Goal: Task Accomplishment & Management: Use online tool/utility

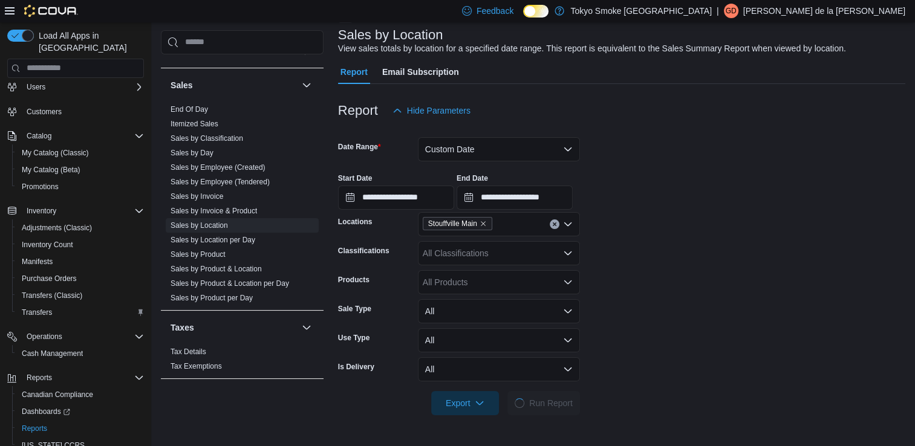
scroll to position [28, 0]
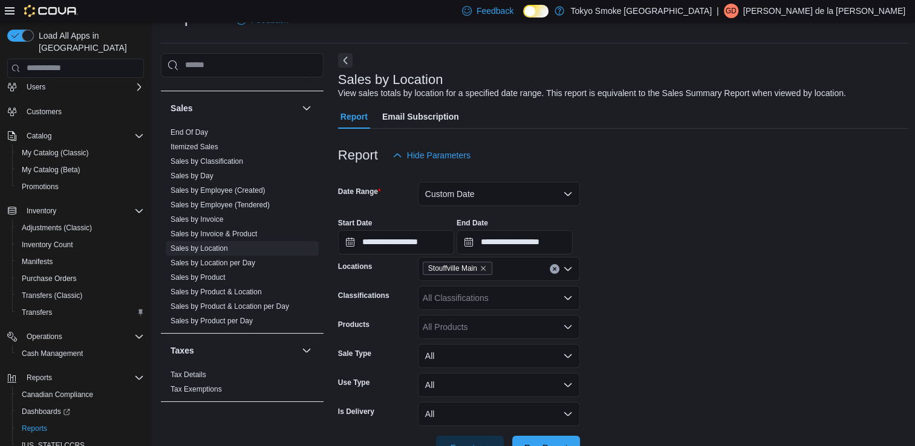
click at [388, 34] on div "Reports Feedback" at bounding box center [534, 19] width 747 height 31
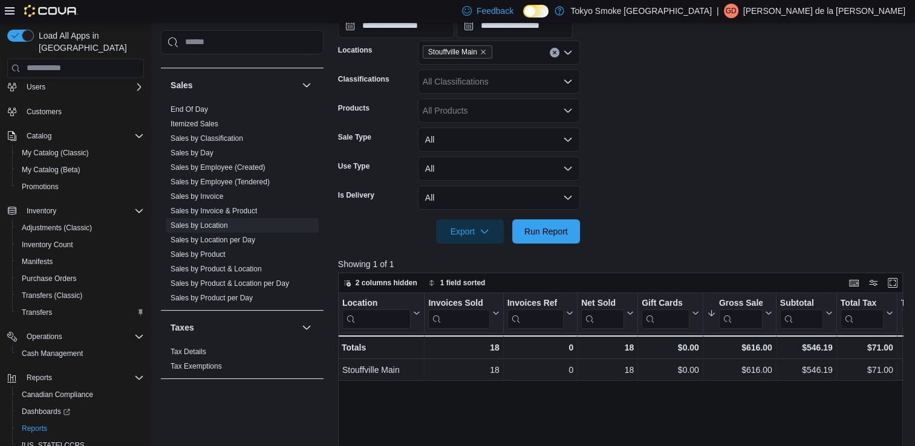
scroll to position [245, 0]
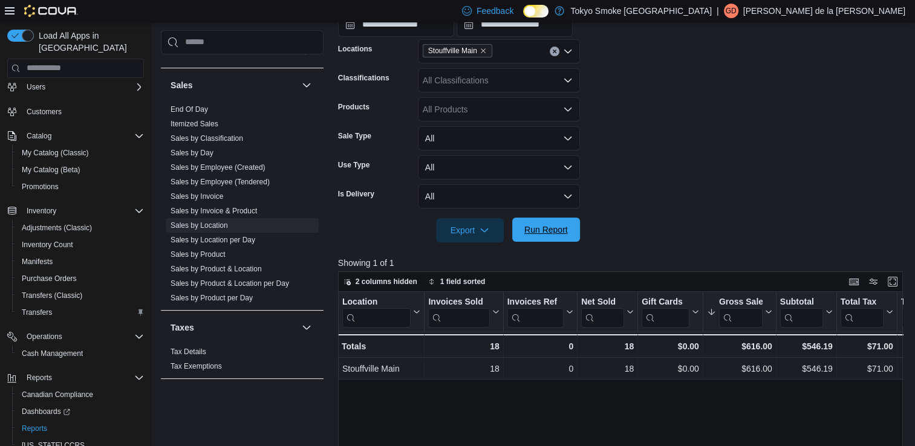
click at [542, 236] on span "Run Report" at bounding box center [545, 230] width 53 height 24
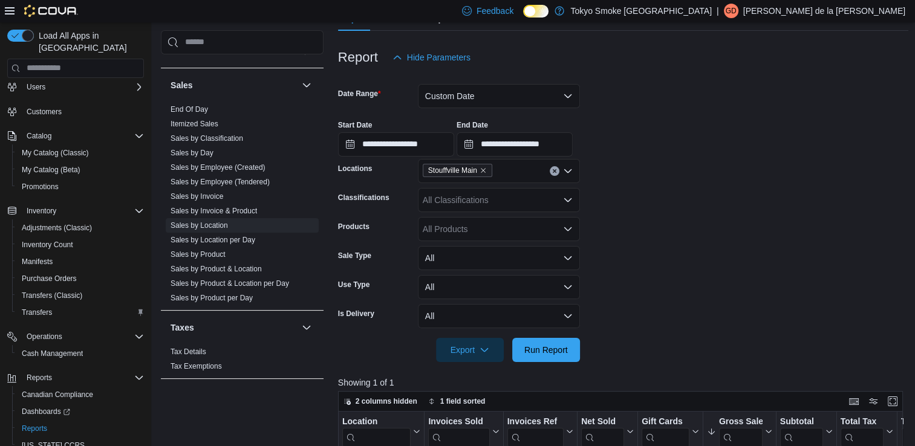
scroll to position [125, 0]
click at [562, 102] on button "Custom Date" at bounding box center [499, 97] width 162 height 24
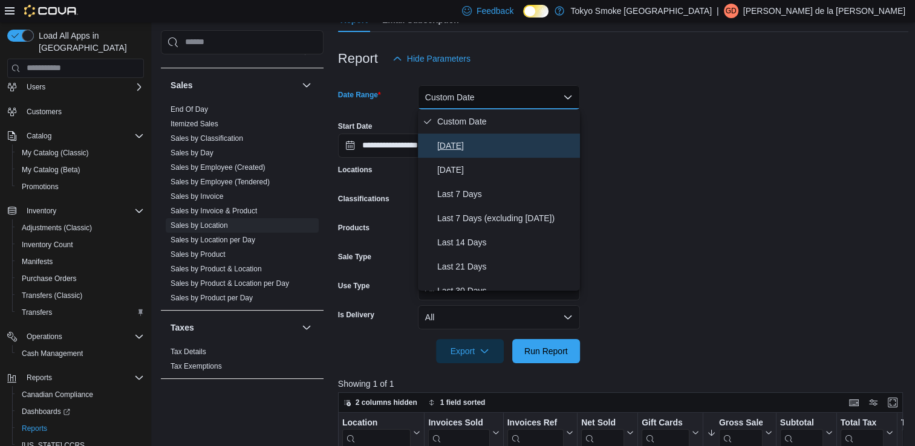
click at [449, 150] on span "[DATE]" at bounding box center [506, 145] width 138 height 15
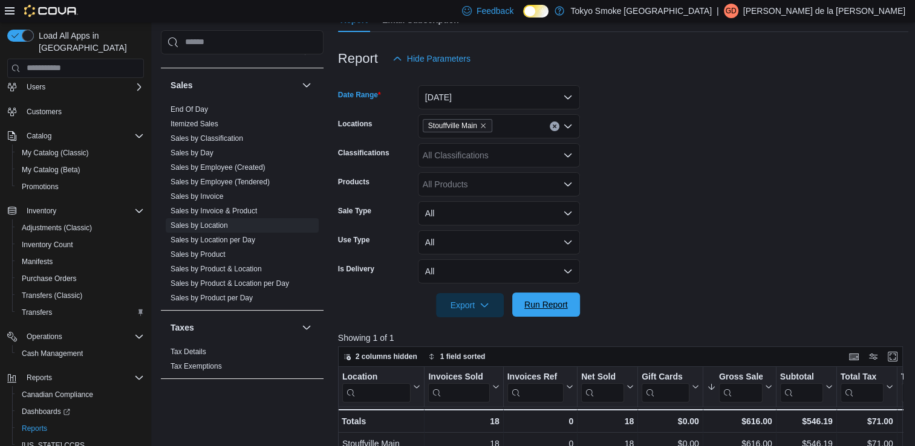
click at [541, 306] on span "Run Report" at bounding box center [546, 305] width 44 height 12
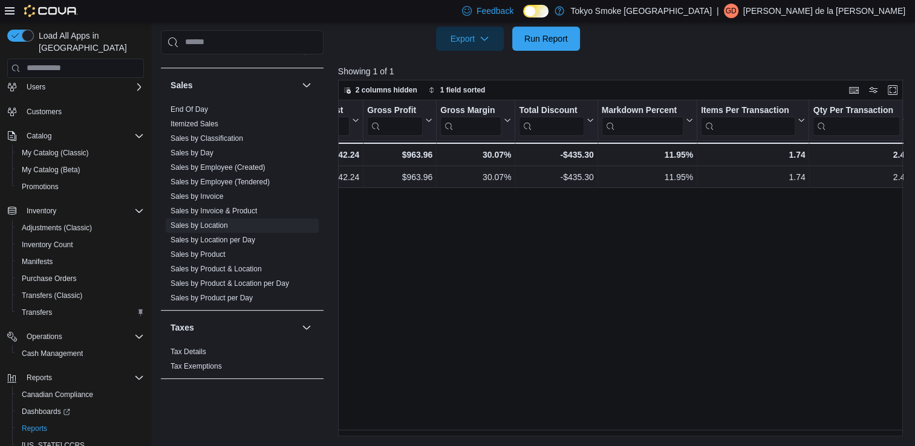
scroll to position [0, 726]
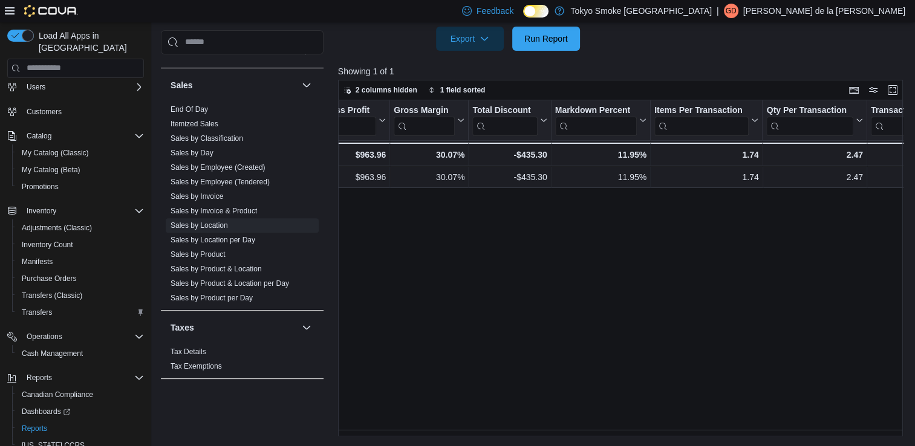
click at [906, 429] on div "Location Click to view column header actions Invoices Sold Click to view column…" at bounding box center [623, 268] width 571 height 337
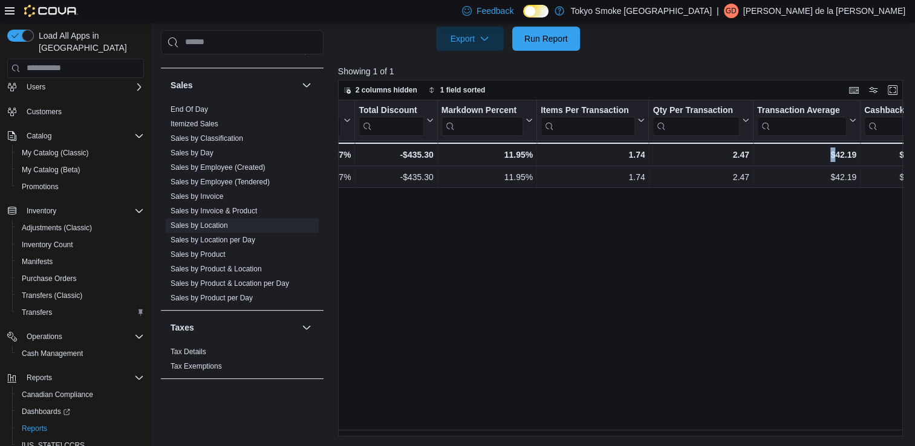
scroll to position [0, 895]
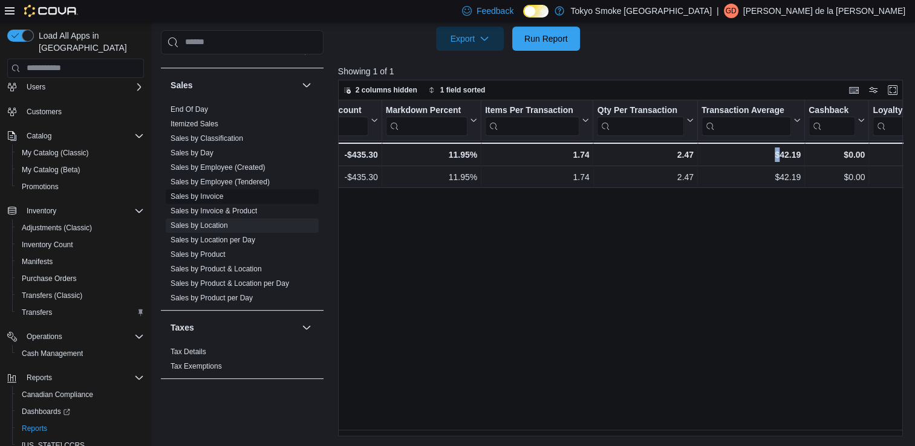
click at [215, 196] on link "Sales by Invoice" at bounding box center [197, 196] width 53 height 8
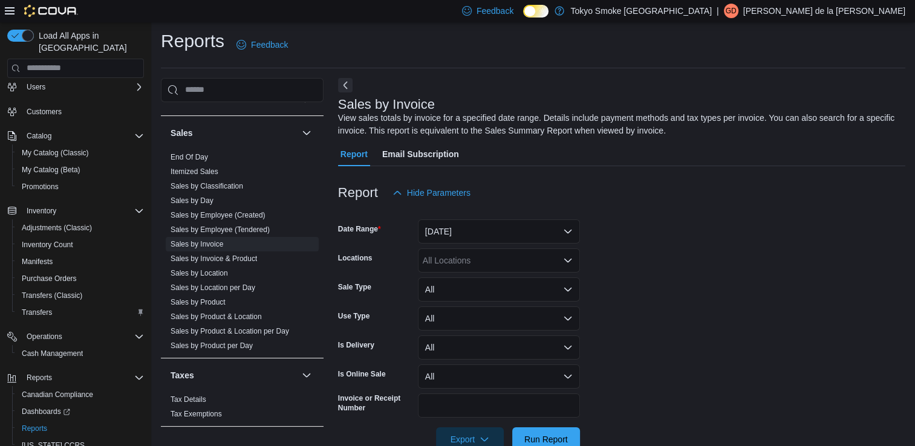
scroll to position [32, 0]
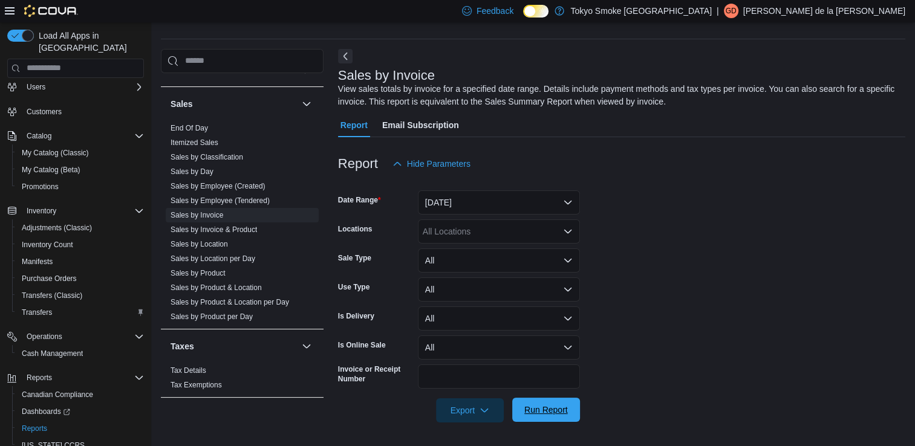
click at [579, 412] on button "Run Report" at bounding box center [546, 410] width 68 height 24
click at [568, 201] on button "[DATE]" at bounding box center [499, 202] width 162 height 24
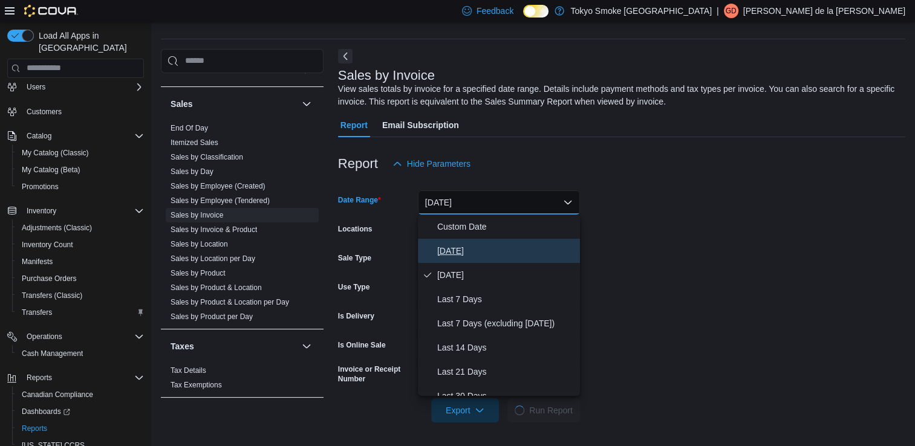
click at [449, 249] on span "[DATE]" at bounding box center [506, 251] width 138 height 15
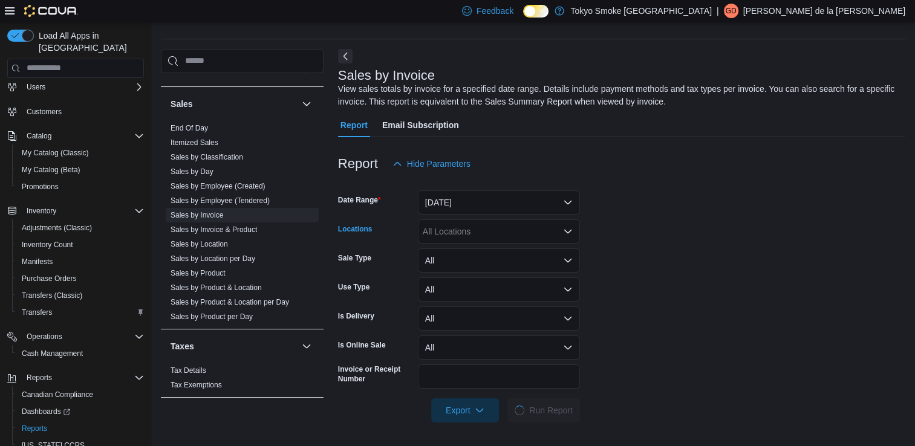
click at [535, 228] on div "All Locations" at bounding box center [499, 231] width 162 height 24
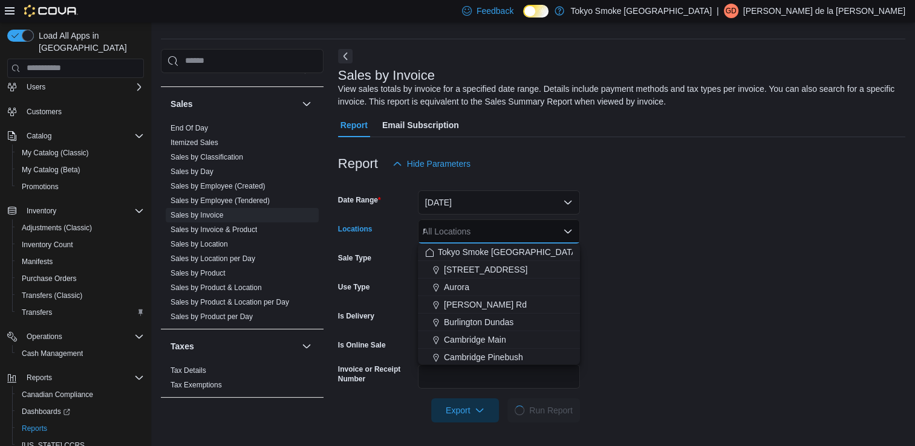
type input "****"
click at [513, 229] on div "All Locations **** Combo box. Selected. Combo box input. All Locations. Type so…" at bounding box center [499, 231] width 162 height 24
click at [730, 243] on form "Date Range [DATE] Locations All Locations **** Combo box. Selected. Combo box i…" at bounding box center [621, 299] width 567 height 247
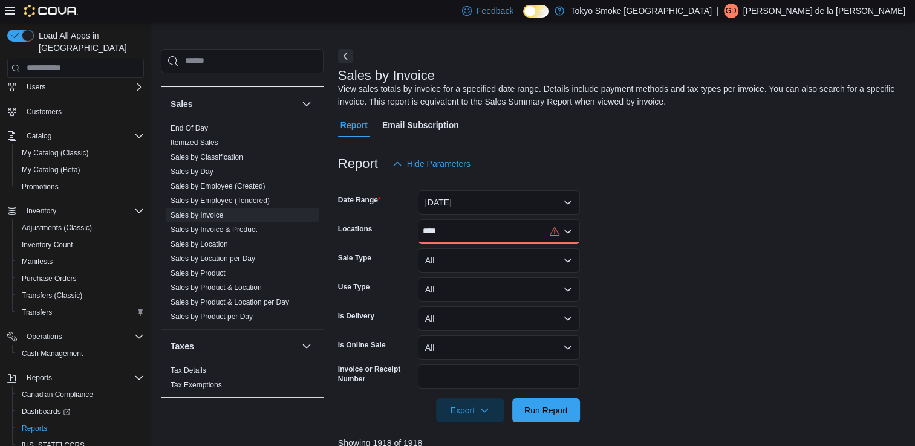
click at [571, 236] on div "****" at bounding box center [499, 231] width 162 height 24
click at [497, 270] on span "Stouffville Main" at bounding box center [472, 270] width 57 height 12
click at [638, 323] on form "Date Range [DATE] Locations [GEOGRAPHIC_DATA] Main Sale Type All Use Type All I…" at bounding box center [623, 299] width 571 height 247
click at [542, 417] on span "Run Report" at bounding box center [545, 410] width 53 height 24
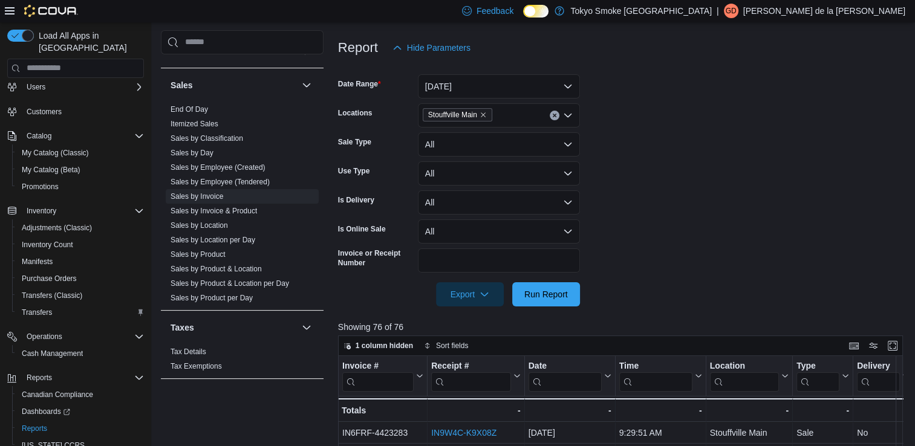
scroll to position [153, 0]
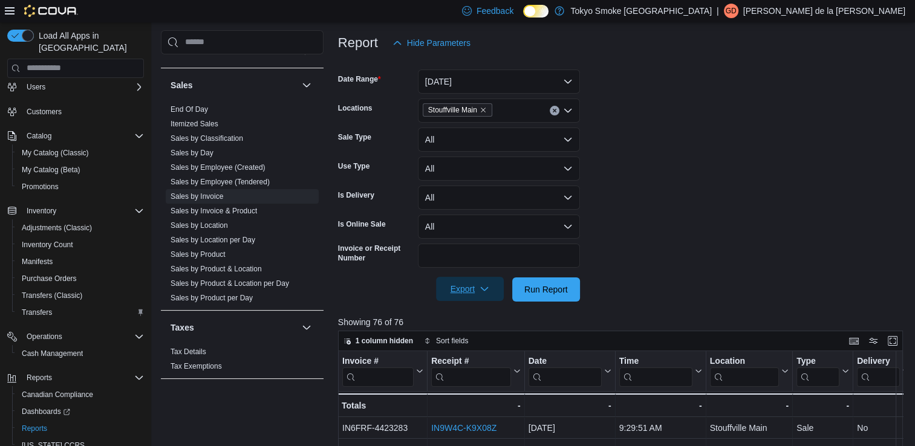
click at [466, 300] on span "Export" at bounding box center [469, 289] width 53 height 24
click at [467, 311] on span "Export to Excel" at bounding box center [471, 314] width 54 height 10
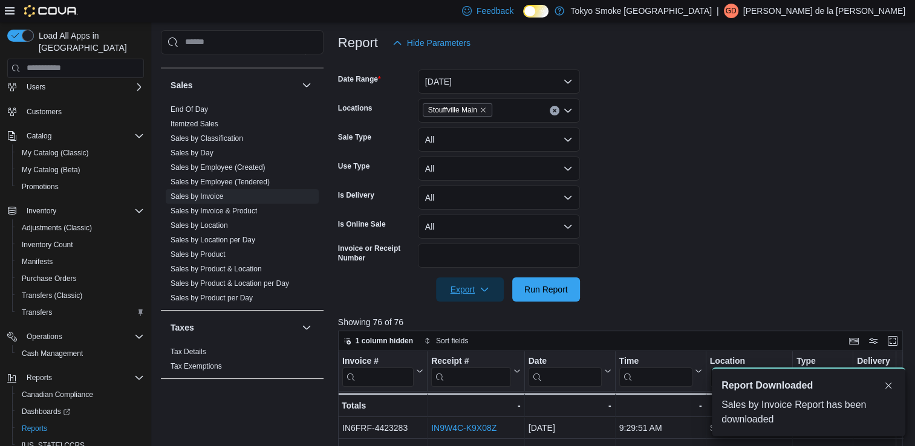
scroll to position [0, 0]
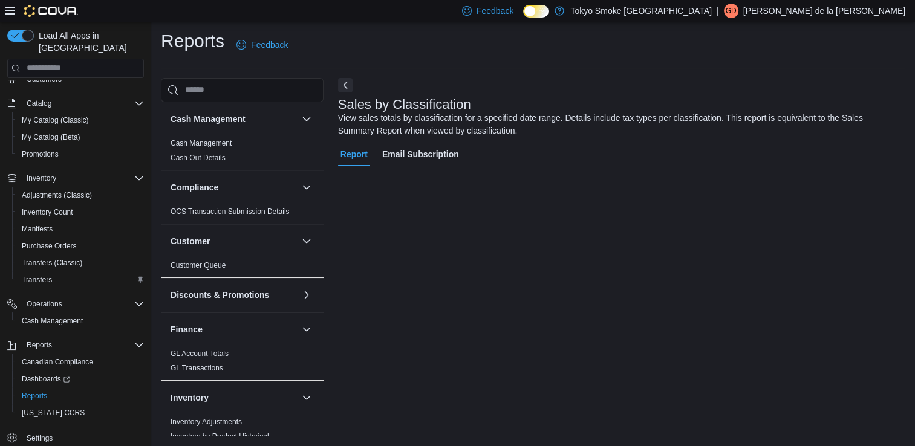
scroll to position [669, 0]
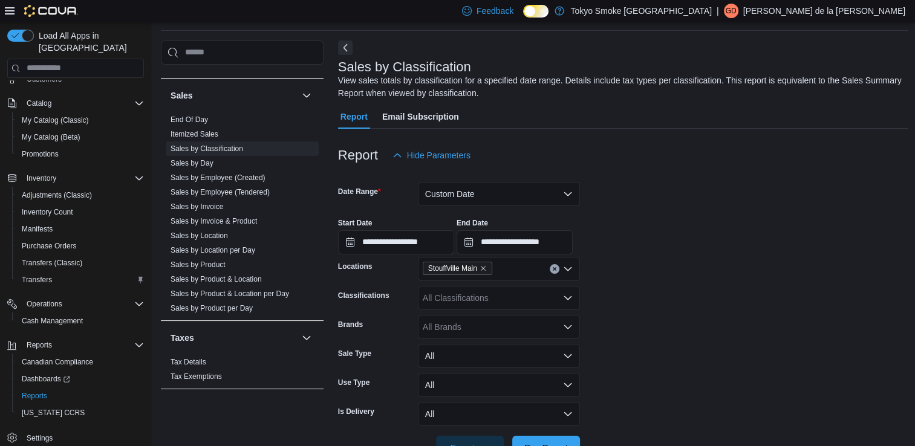
click at [909, 441] on form "**********" at bounding box center [623, 313] width 571 height 293
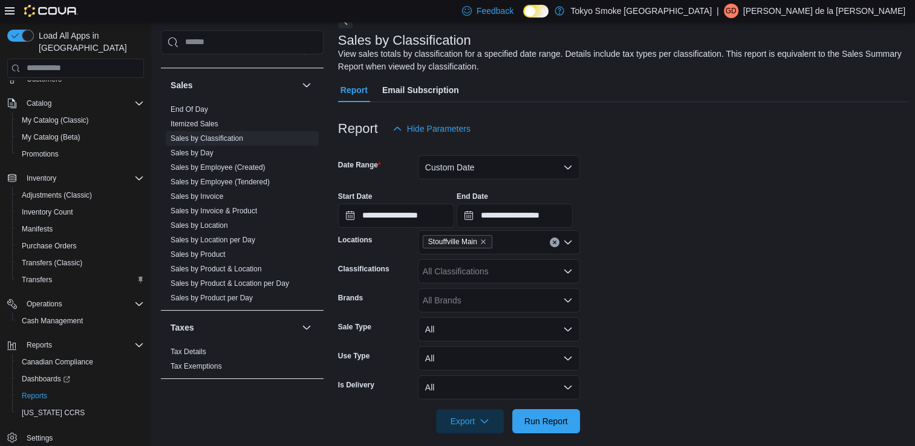
scroll to position [89, 0]
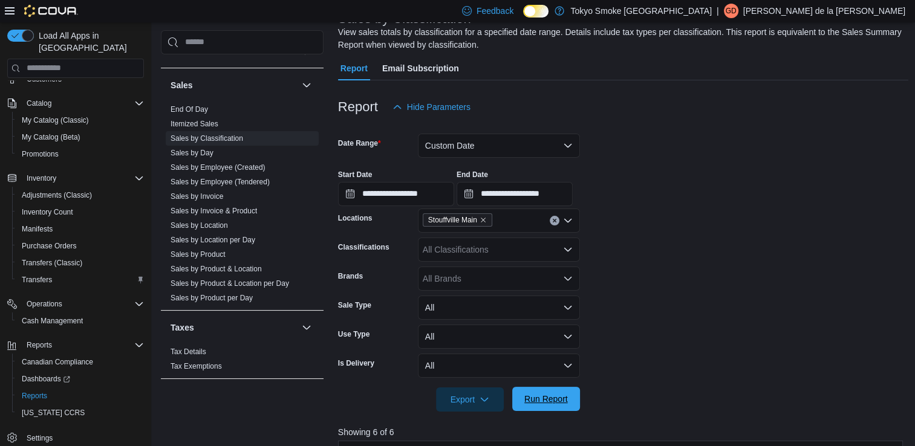
click at [560, 399] on span "Run Report" at bounding box center [546, 399] width 44 height 12
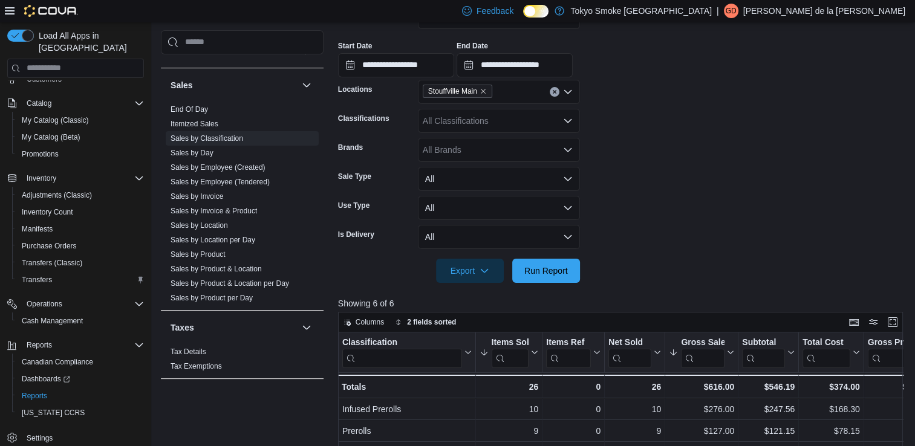
scroll to position [282, 0]
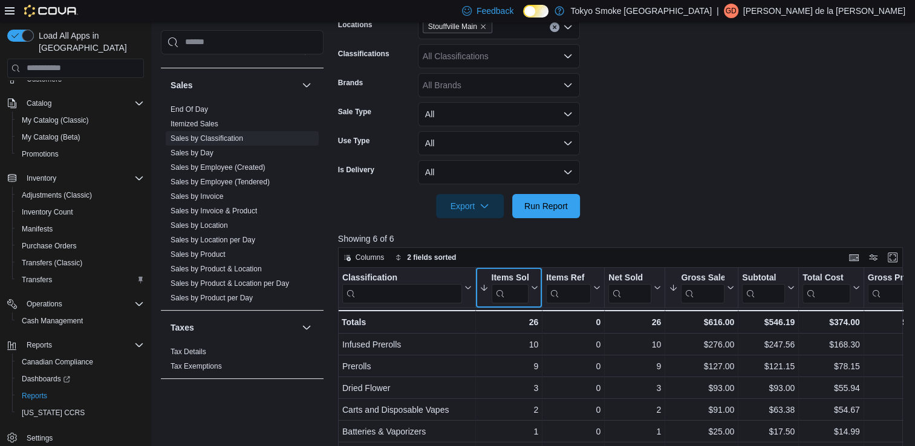
click at [530, 285] on icon at bounding box center [533, 287] width 10 height 7
click at [524, 348] on span "Sort High-Low" at bounding box center [517, 349] width 46 height 10
click at [533, 294] on button "Items Sold" at bounding box center [508, 287] width 59 height 31
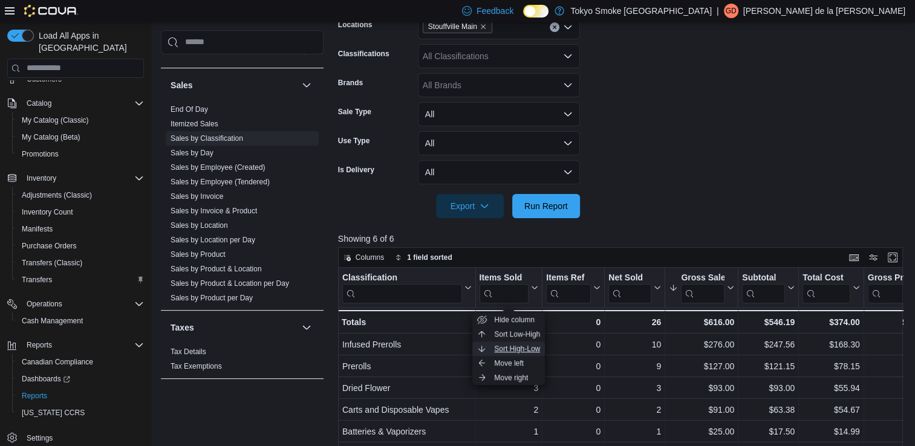
click at [524, 347] on span "Sort High-Low" at bounding box center [517, 349] width 46 height 10
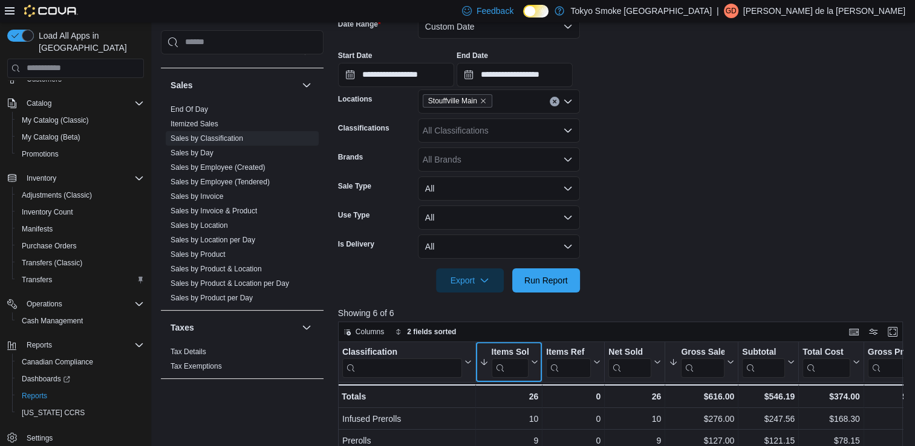
scroll to position [186, 0]
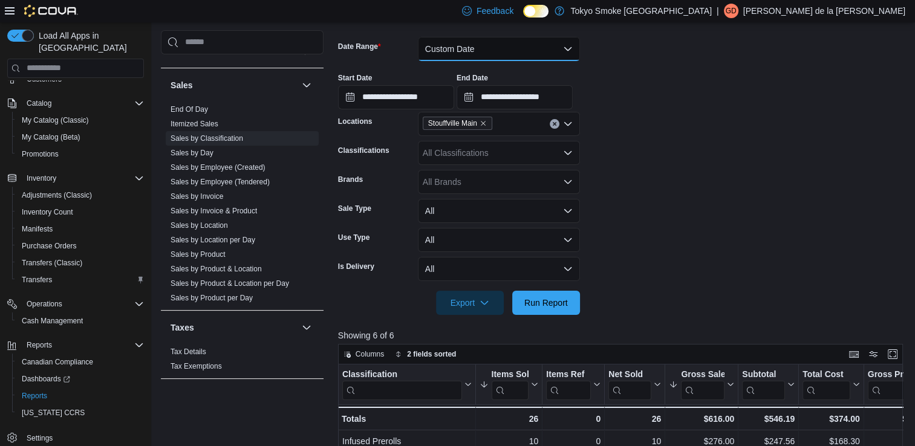
click at [569, 54] on button "Custom Date" at bounding box center [499, 49] width 162 height 24
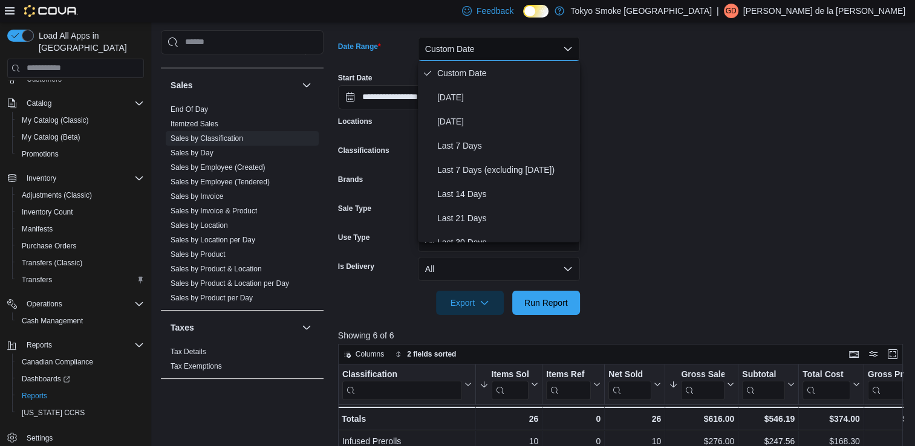
drag, startPoint x: 479, startPoint y: 100, endPoint x: 628, endPoint y: 74, distance: 150.4
click at [628, 74] on div "**********" at bounding box center [623, 86] width 571 height 46
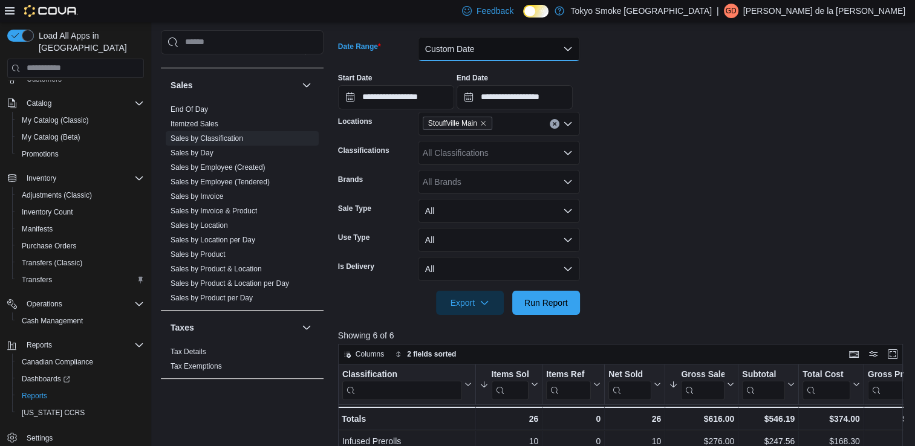
click at [502, 53] on button "Custom Date" at bounding box center [499, 49] width 162 height 24
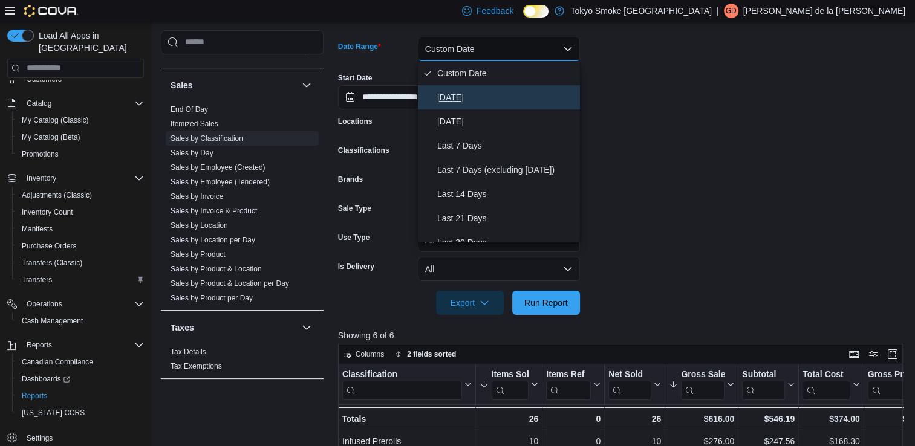
click at [455, 97] on span "[DATE]" at bounding box center [506, 97] width 138 height 15
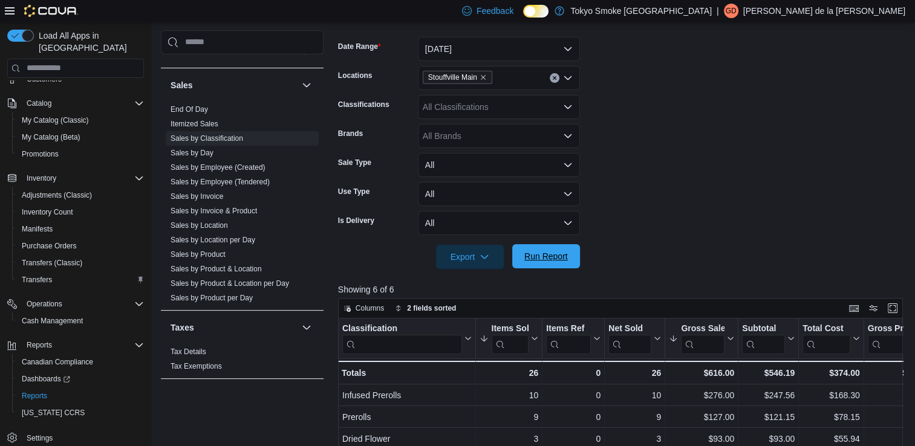
click at [565, 262] on span "Run Report" at bounding box center [545, 256] width 53 height 24
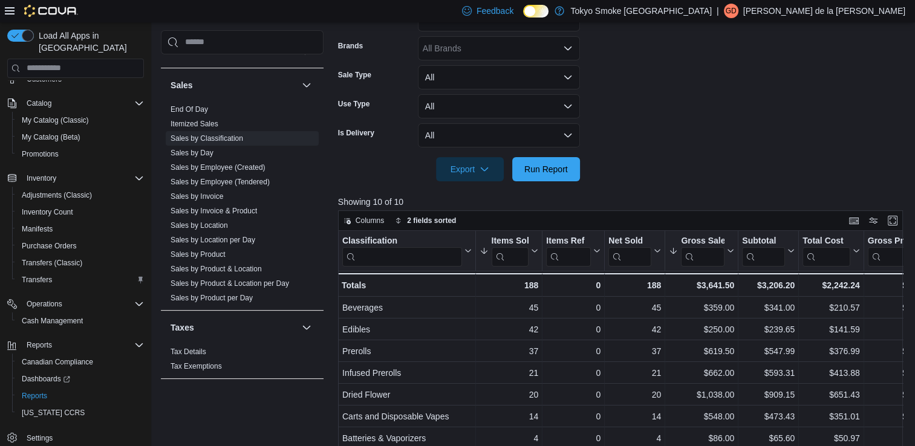
scroll to position [282, 0]
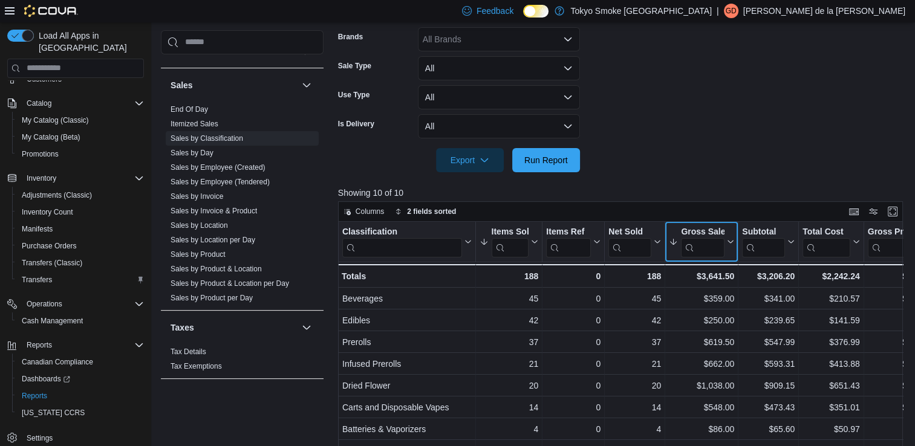
click at [730, 241] on icon at bounding box center [729, 241] width 10 height 7
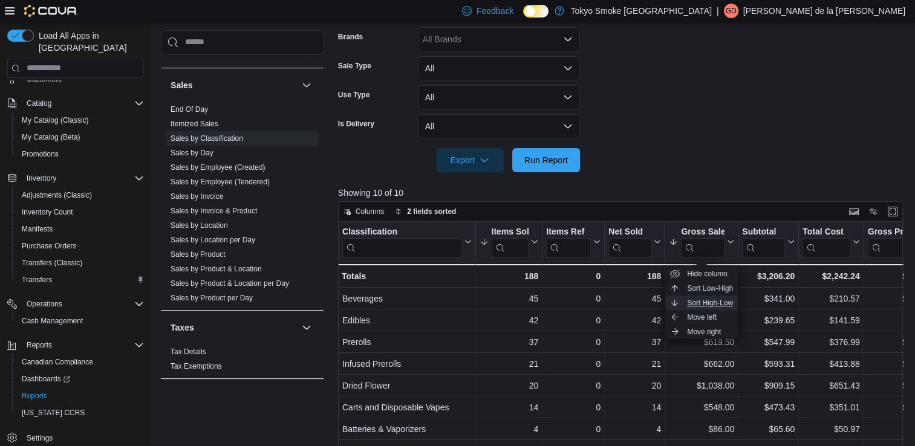
click at [720, 304] on span "Sort High-Low" at bounding box center [710, 303] width 46 height 10
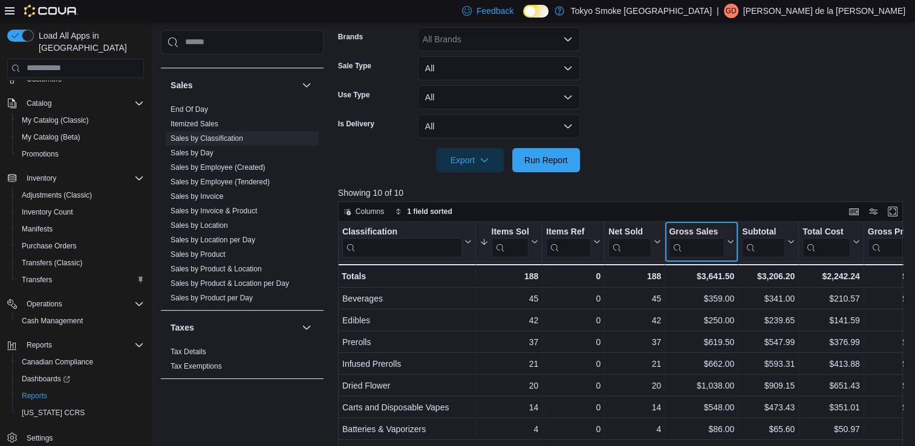
click at [728, 238] on icon at bounding box center [729, 241] width 10 height 7
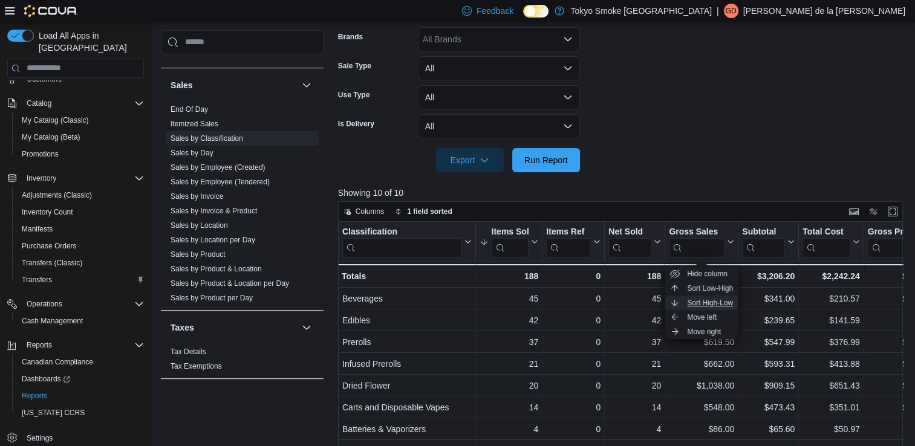
click at [718, 306] on span "Sort High-Low" at bounding box center [710, 303] width 46 height 10
